Goal: Task Accomplishment & Management: Manage account settings

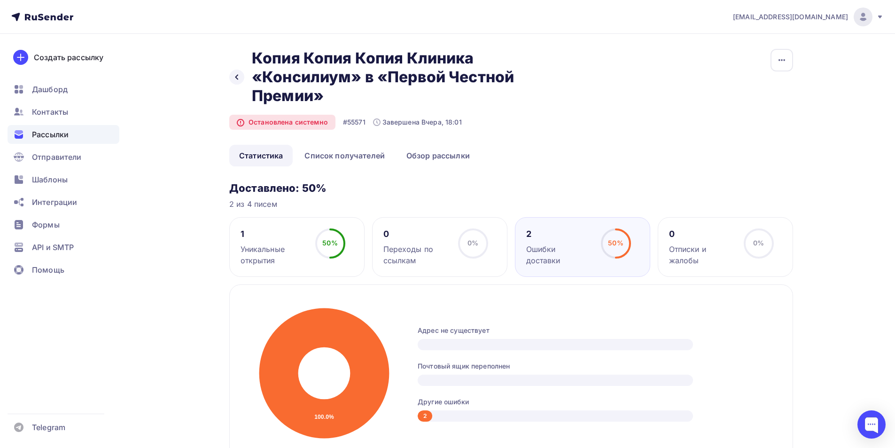
scroll to position [376, 0]
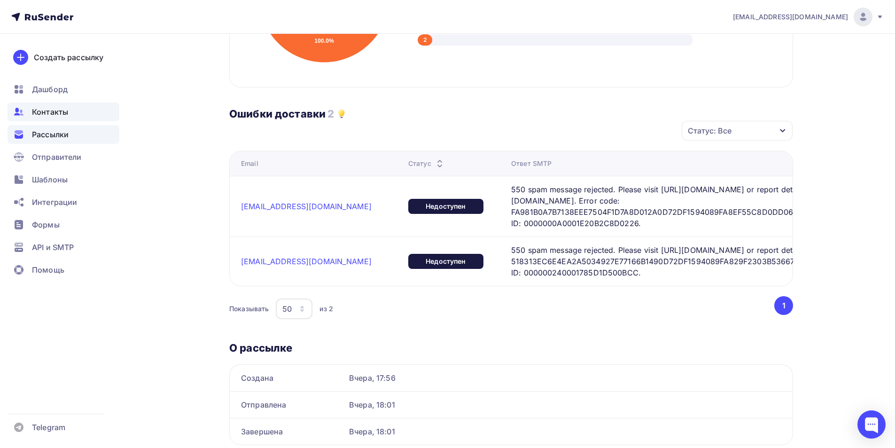
click at [54, 113] on span "Контакты" at bounding box center [50, 111] width 36 height 11
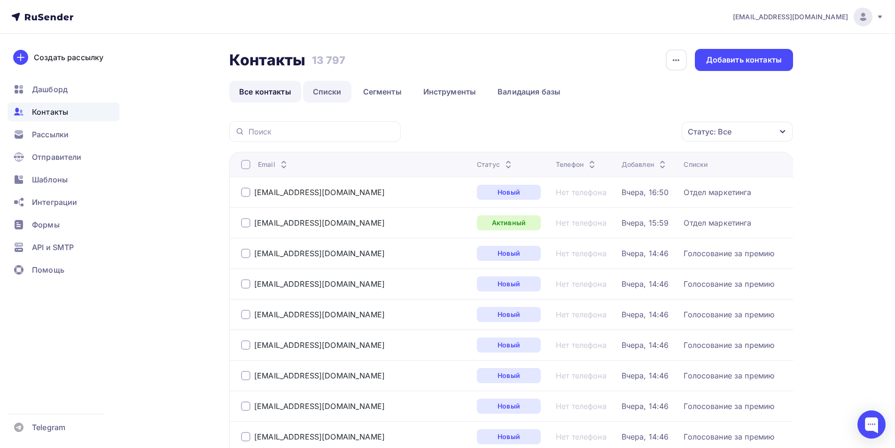
click at [326, 88] on link "Списки" at bounding box center [327, 92] width 48 height 22
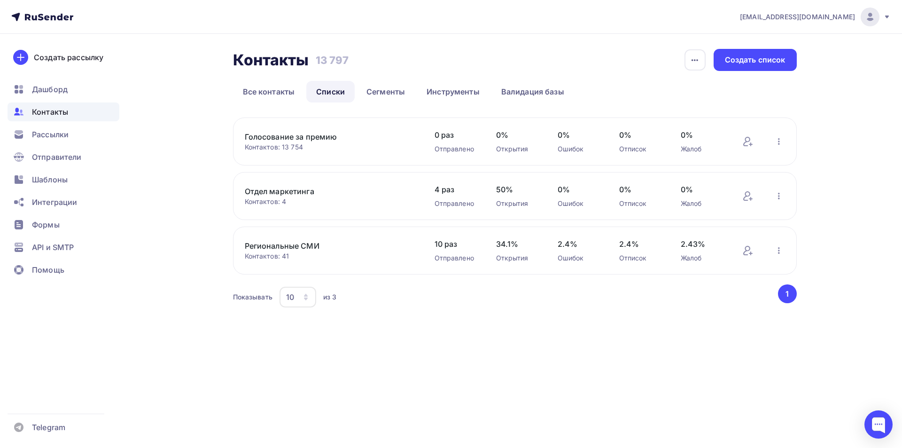
click at [295, 136] on link "Голосование за премию" at bounding box center [325, 136] width 160 height 11
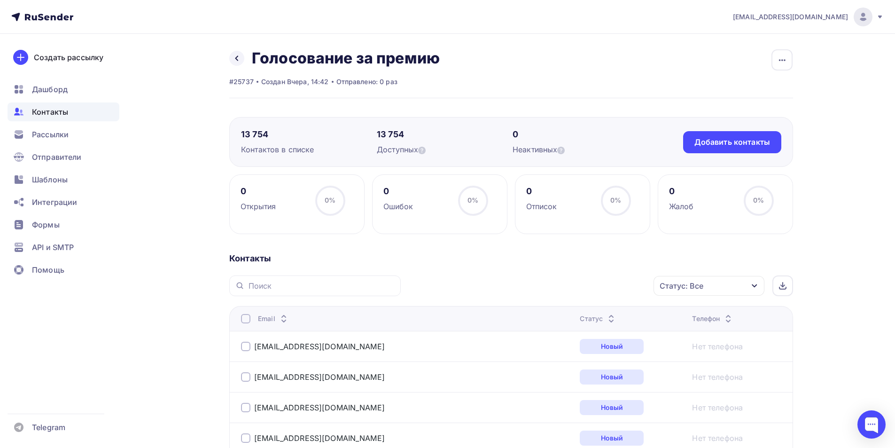
click at [267, 279] on div at bounding box center [314, 285] width 171 height 21
click at [267, 282] on input "text" at bounding box center [321, 285] width 147 height 10
click at [292, 286] on input "text" at bounding box center [321, 285] width 147 height 10
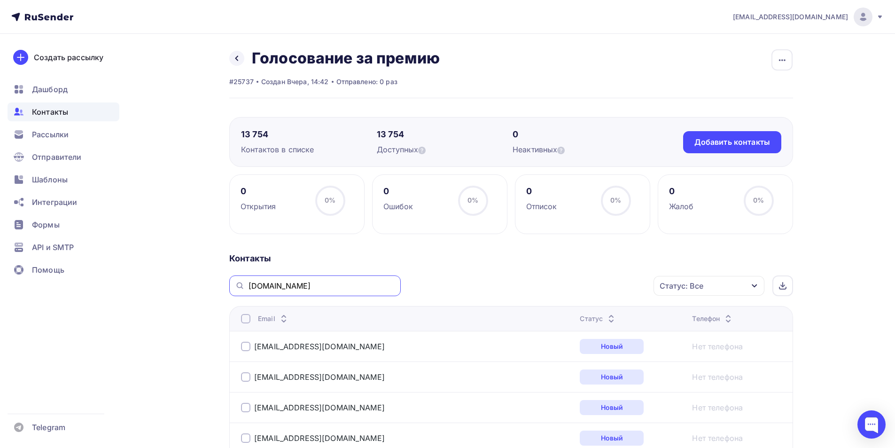
type input "[DOMAIN_NAME]"
click at [246, 320] on div at bounding box center [245, 318] width 9 height 9
click at [623, 286] on div "Действие" at bounding box center [583, 286] width 124 height 18
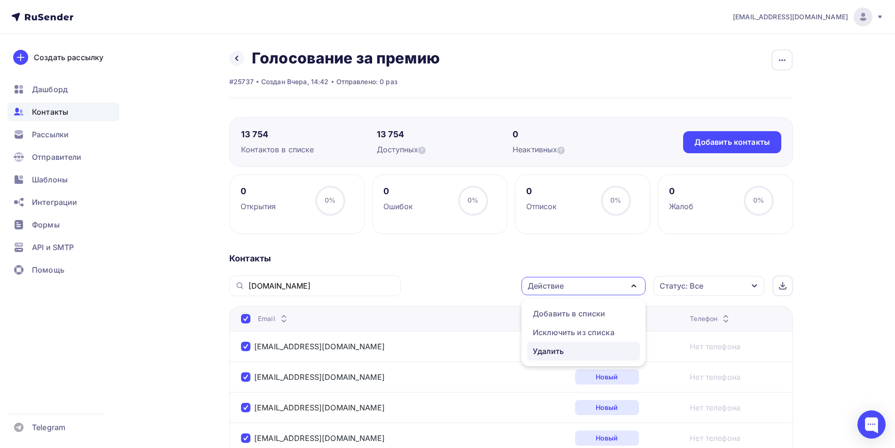
click at [564, 354] on div "Удалить" at bounding box center [548, 350] width 31 height 11
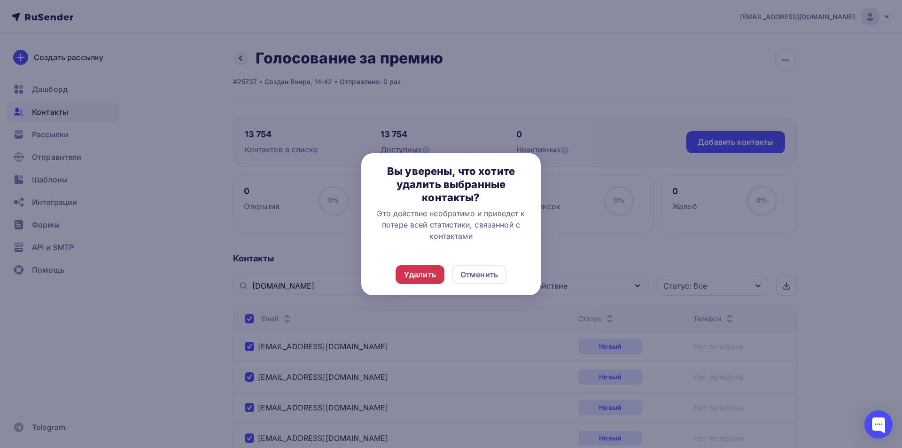
click at [424, 272] on div "Удалить" at bounding box center [420, 274] width 32 height 11
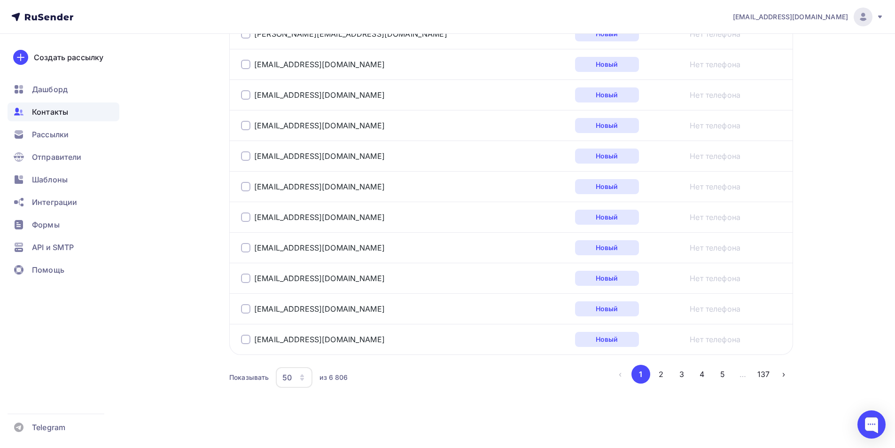
scroll to position [1506, 0]
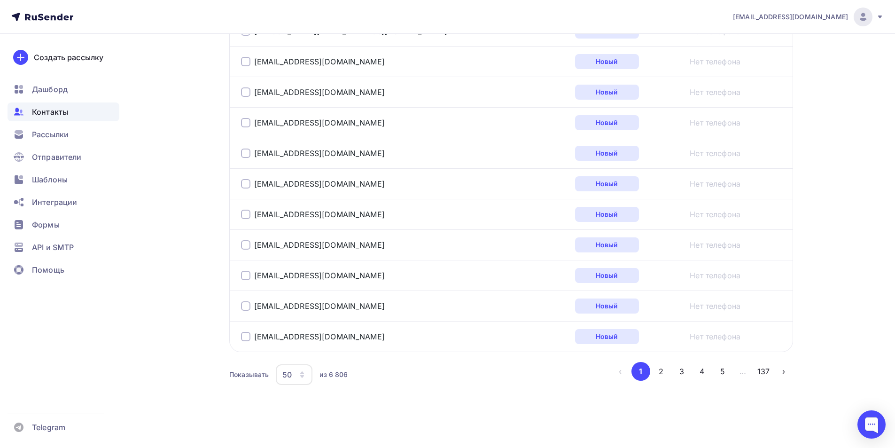
click at [303, 372] on icon "button" at bounding box center [302, 375] width 8 height 8
click at [297, 344] on div "100" at bounding box center [331, 345] width 90 height 11
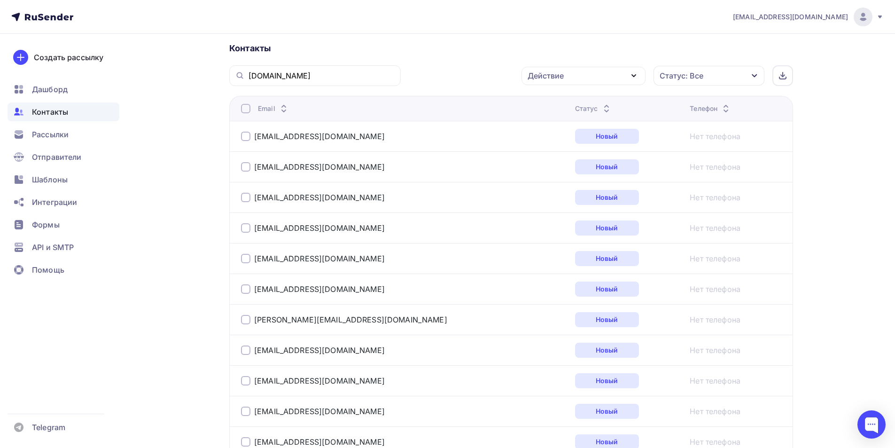
click at [631, 77] on icon "button" at bounding box center [633, 75] width 11 height 11
click at [581, 139] on div "Удалить" at bounding box center [583, 140] width 101 height 11
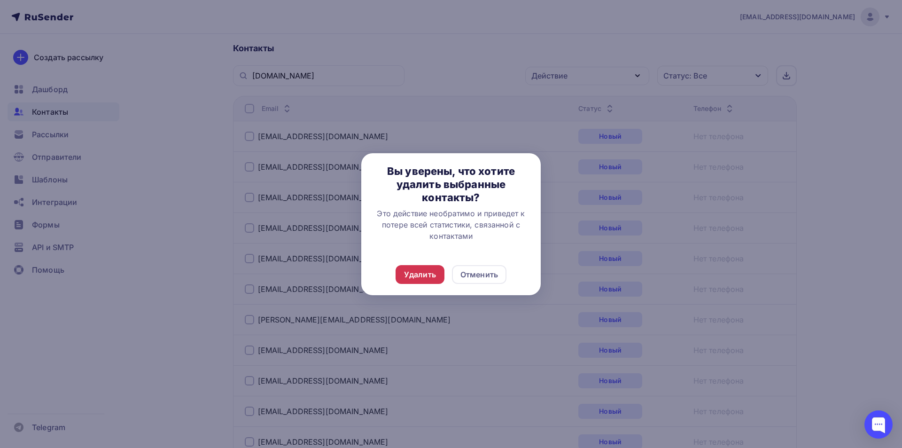
click at [409, 280] on div "Удалить" at bounding box center [419, 274] width 49 height 19
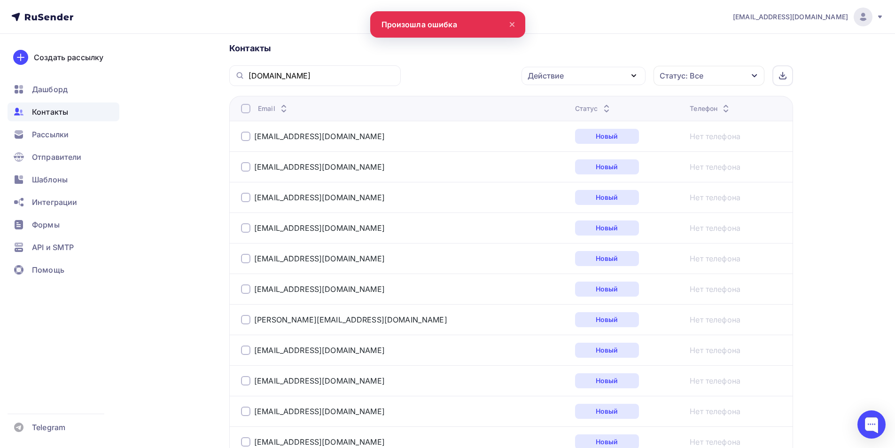
click at [245, 110] on div at bounding box center [245, 108] width 9 height 9
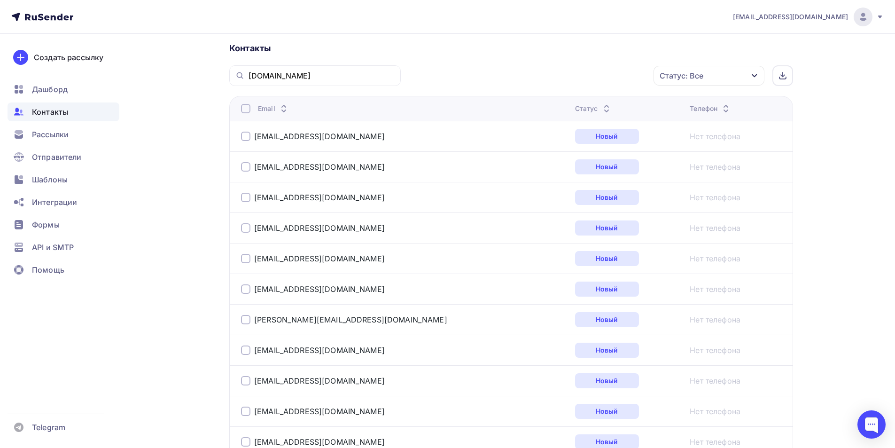
click at [242, 109] on div at bounding box center [245, 108] width 9 height 9
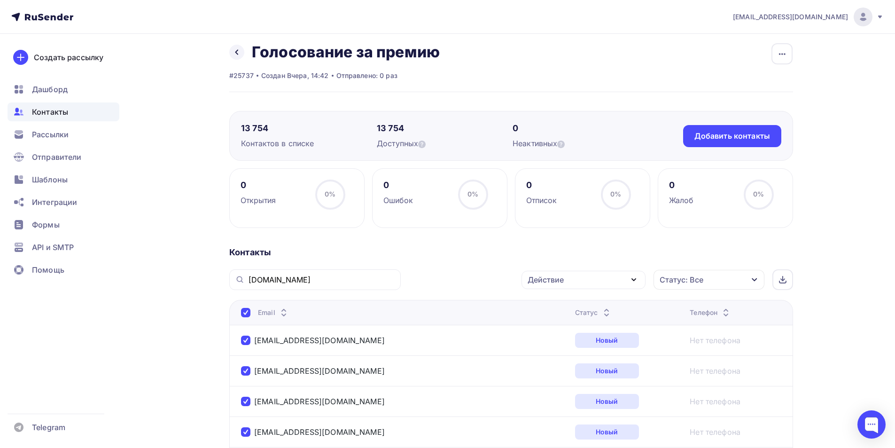
scroll to position [0, 0]
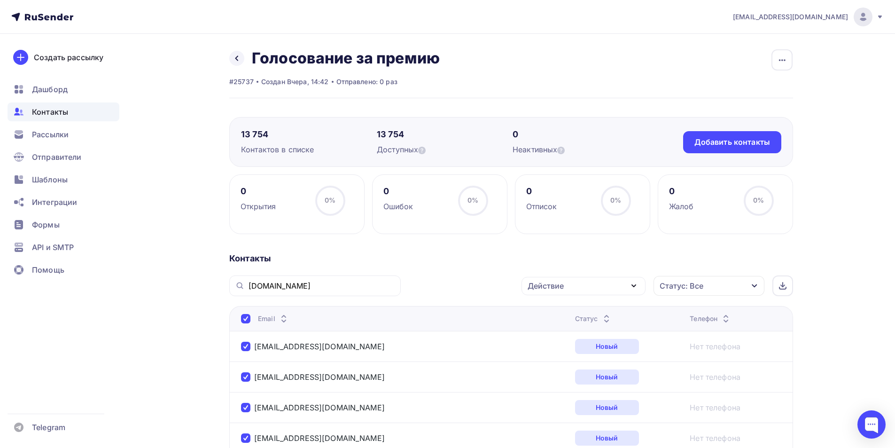
click at [628, 287] on icon "button" at bounding box center [633, 285] width 11 height 11
click at [557, 352] on div "Удалить" at bounding box center [548, 350] width 31 height 11
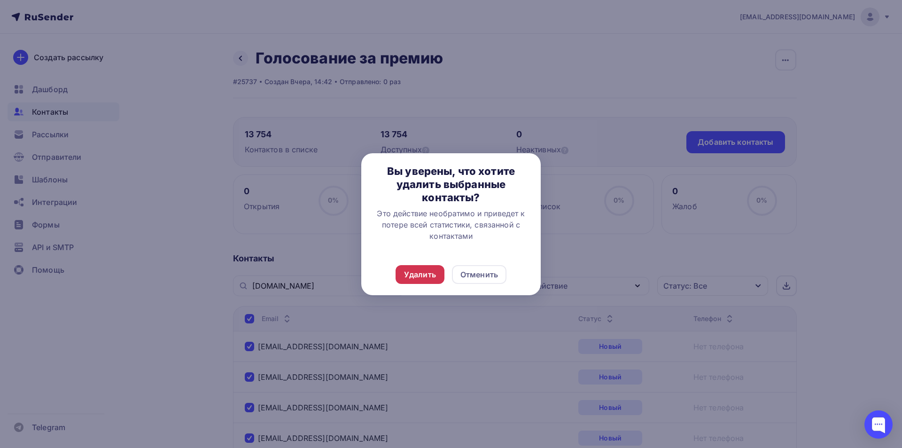
click at [408, 271] on div "Удалить" at bounding box center [420, 274] width 32 height 11
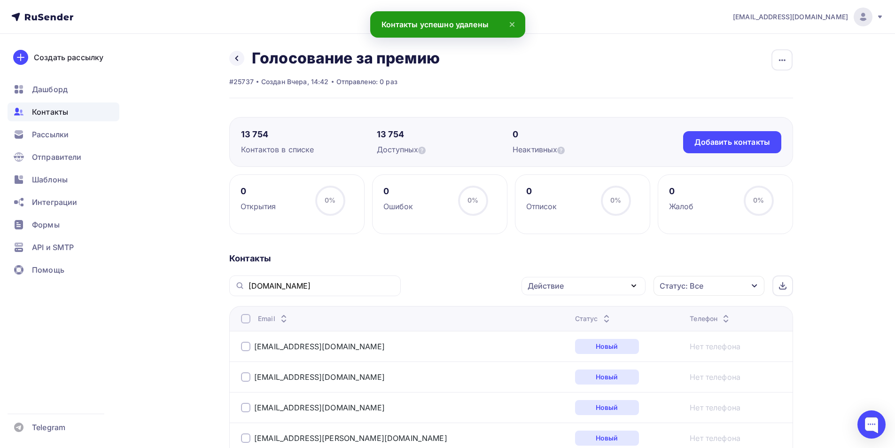
click at [245, 318] on div at bounding box center [245, 318] width 9 height 9
click at [245, 320] on div at bounding box center [245, 318] width 9 height 9
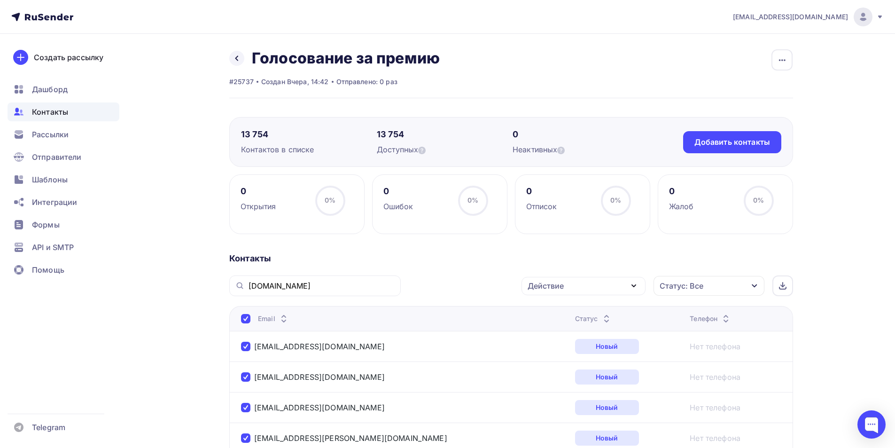
click at [630, 285] on icon "button" at bounding box center [633, 285] width 11 height 11
click at [564, 346] on div "Удалить" at bounding box center [548, 350] width 31 height 11
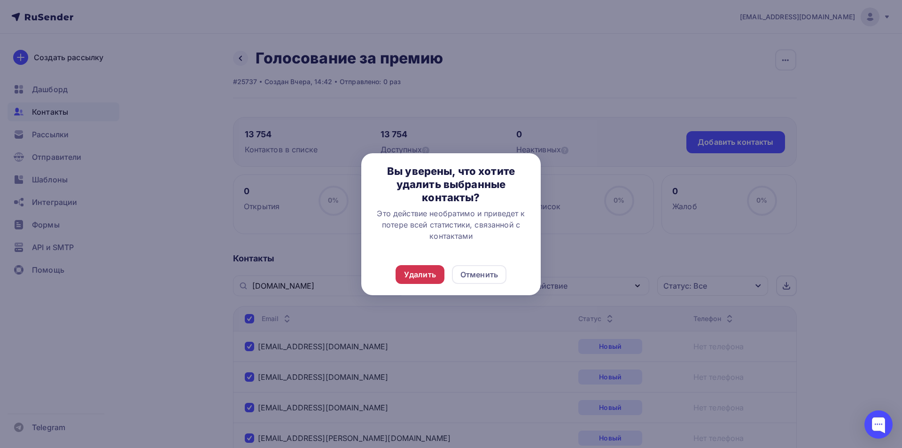
click at [431, 272] on div "Удалить" at bounding box center [420, 274] width 32 height 11
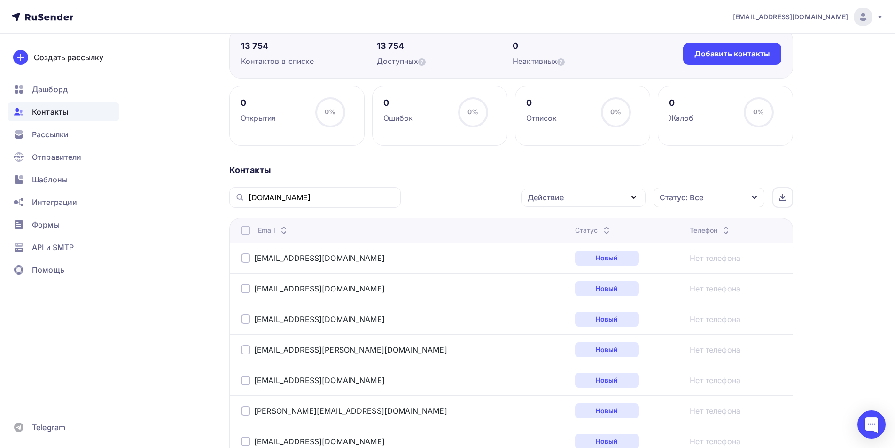
scroll to position [66, 0]
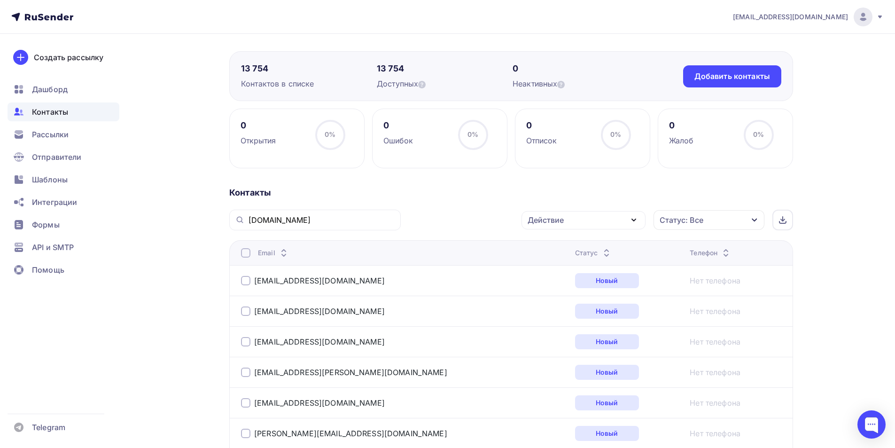
click at [617, 218] on div "Действие" at bounding box center [583, 220] width 124 height 18
click at [747, 221] on div "Статус: Все" at bounding box center [708, 220] width 111 height 20
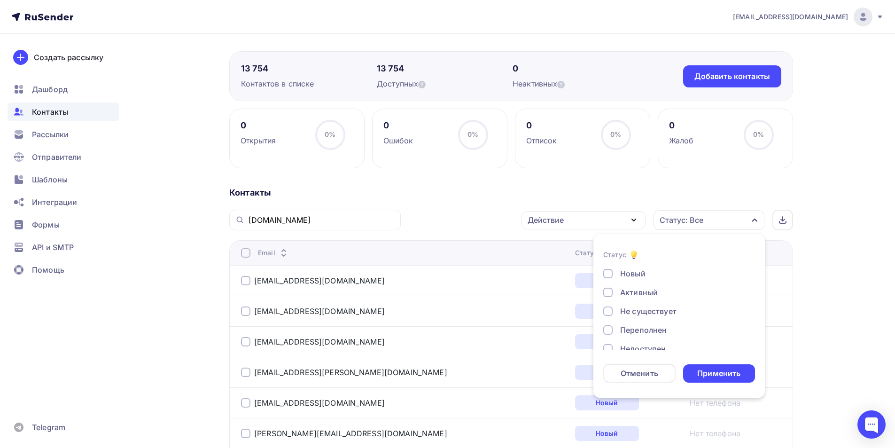
click at [747, 221] on div "Статус: Все" at bounding box center [708, 220] width 111 height 20
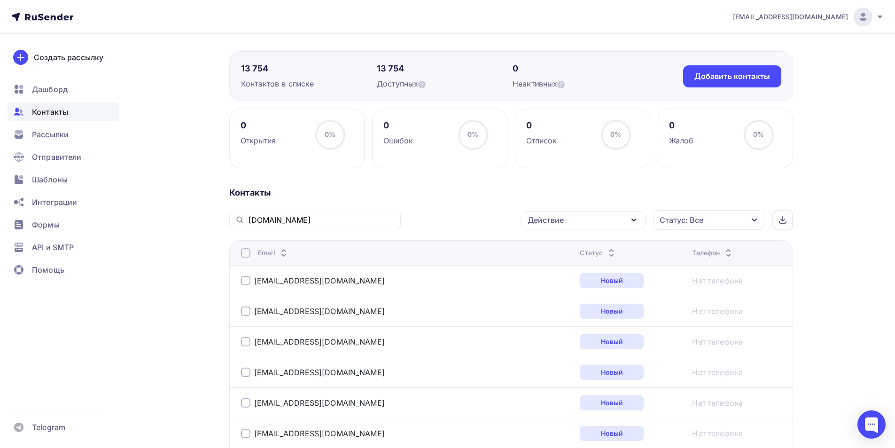
click at [245, 253] on div at bounding box center [245, 252] width 9 height 9
click at [247, 254] on div at bounding box center [245, 252] width 9 height 9
click at [620, 219] on div "Действие" at bounding box center [583, 220] width 124 height 18
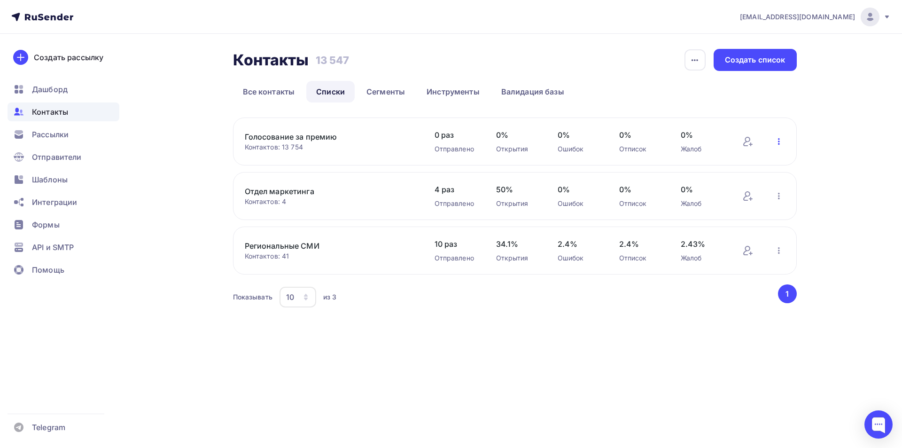
click at [778, 142] on icon "button" at bounding box center [778, 141] width 11 height 11
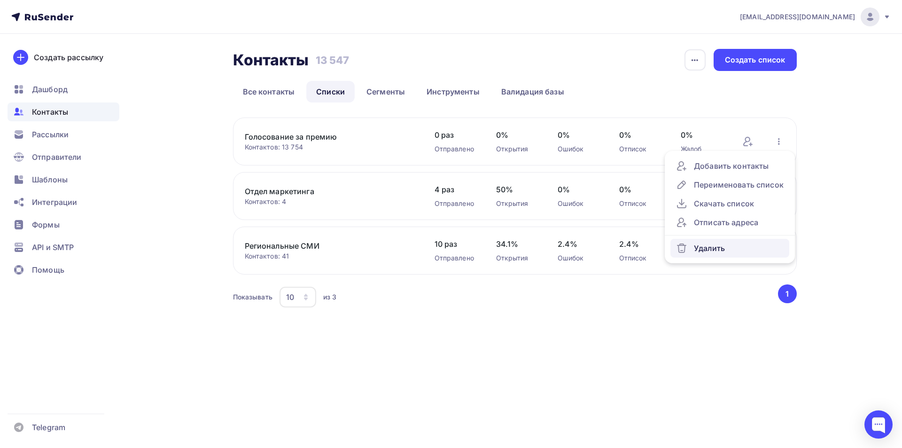
click at [703, 249] on div "Удалить" at bounding box center [730, 247] width 108 height 11
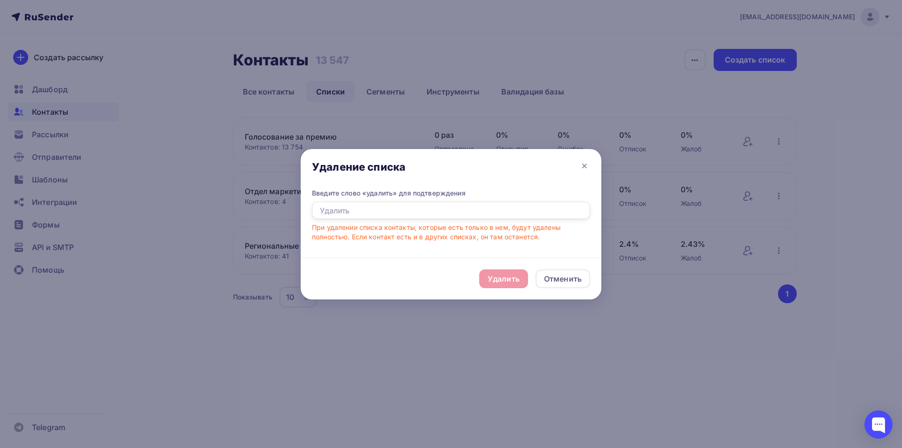
click at [369, 211] on input "text" at bounding box center [451, 210] width 278 height 18
type input "удалить"
click at [492, 278] on div "Удалить" at bounding box center [503, 278] width 32 height 11
